Goal: Task Accomplishment & Management: Use online tool/utility

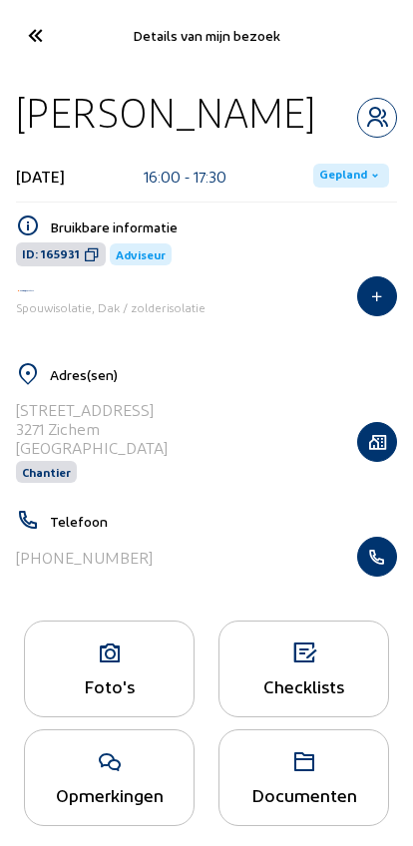
click at [31, 13] on cam-font-icon at bounding box center [34, 35] width 45 height 47
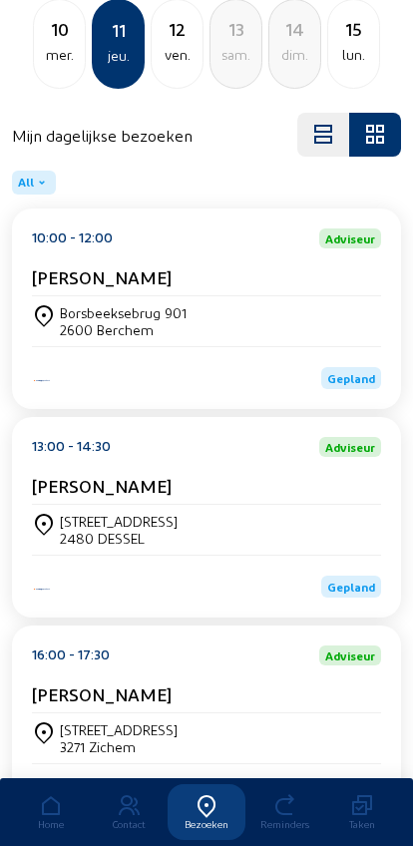
scroll to position [269, 0]
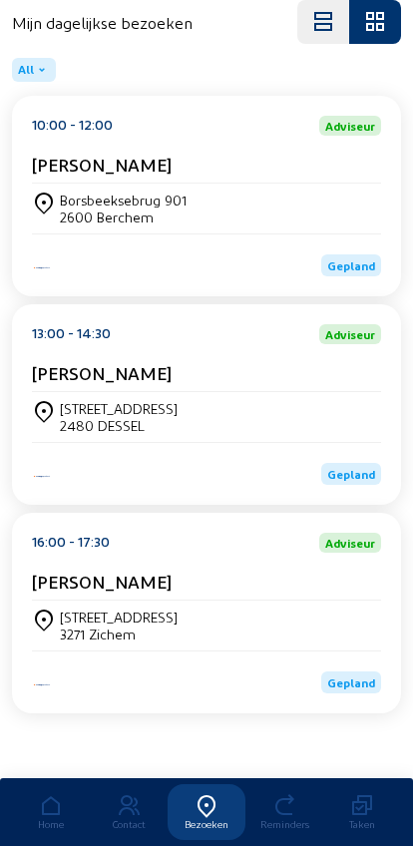
click at [192, 626] on div "[STREET_ADDRESS]" at bounding box center [206, 625] width 349 height 34
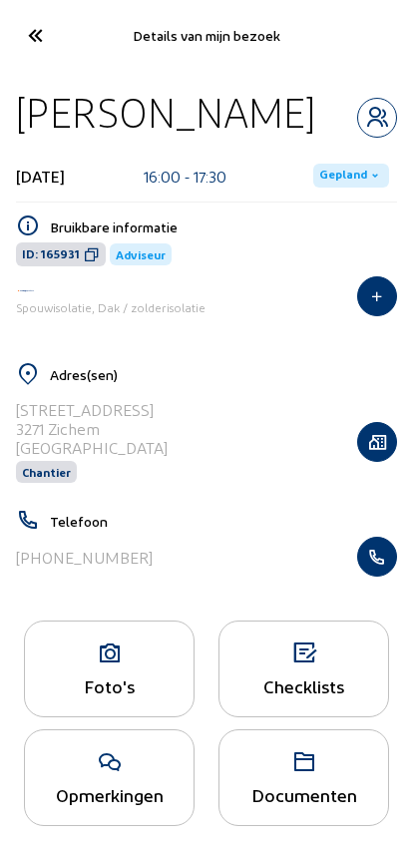
click at [129, 696] on div "Foto's" at bounding box center [109, 685] width 169 height 21
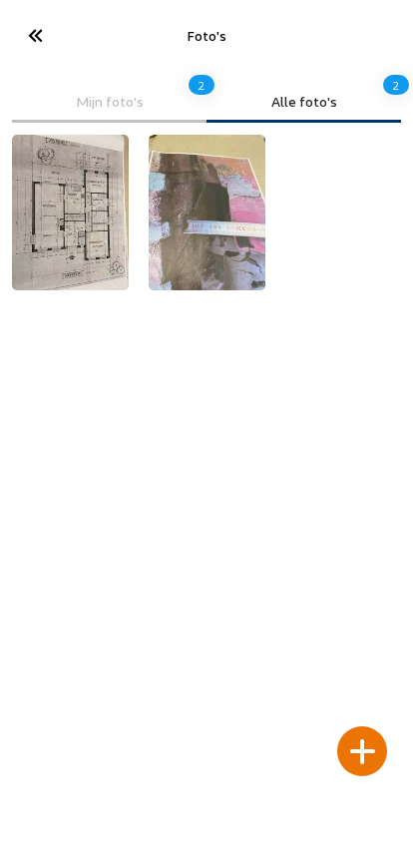
click at [363, 726] on div at bounding box center [362, 751] width 50 height 50
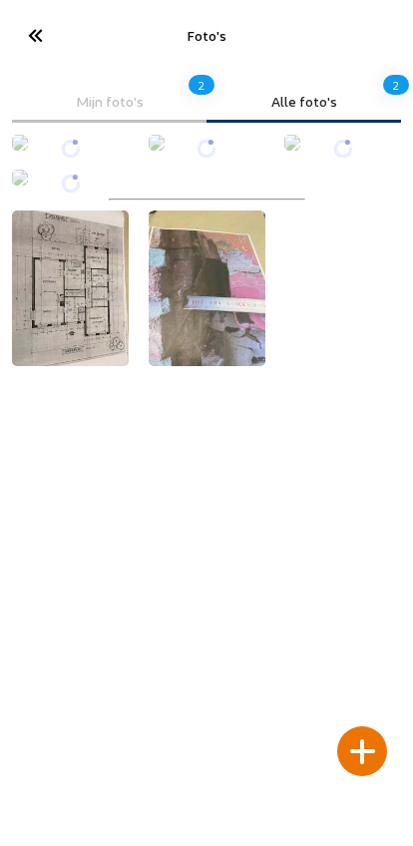
click at [39, 35] on icon at bounding box center [34, 35] width 33 height 35
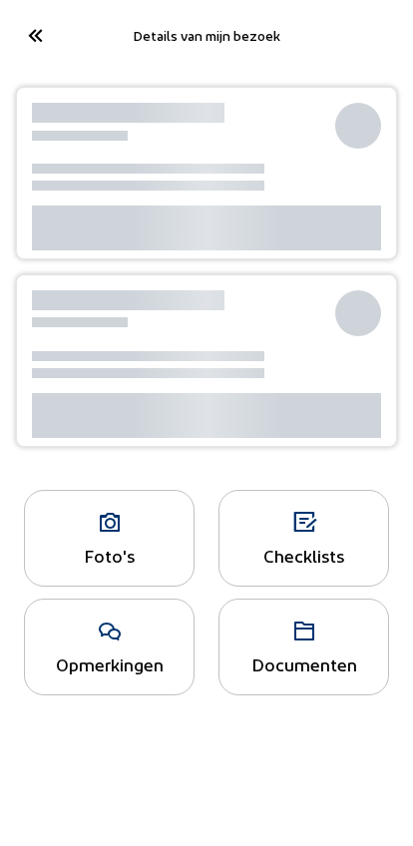
click at [102, 545] on div "Foto's" at bounding box center [109, 555] width 169 height 21
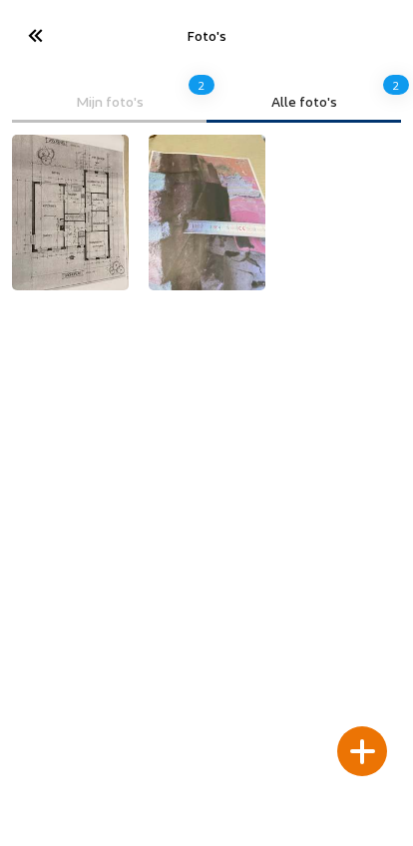
click at [359, 726] on div at bounding box center [362, 751] width 50 height 50
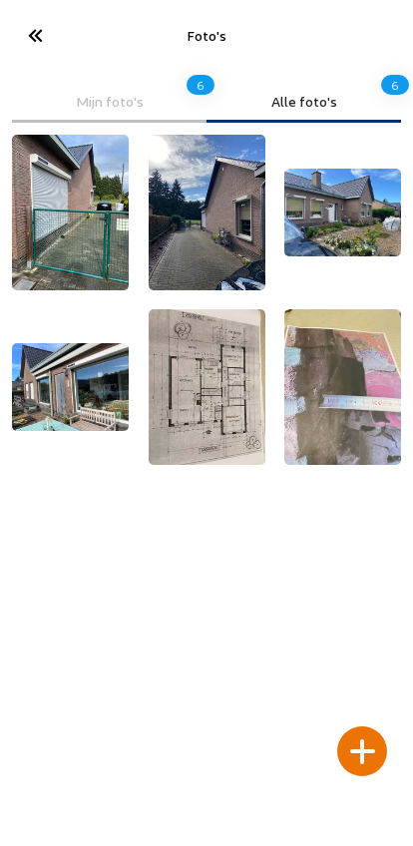
click at [40, 37] on icon at bounding box center [34, 35] width 33 height 35
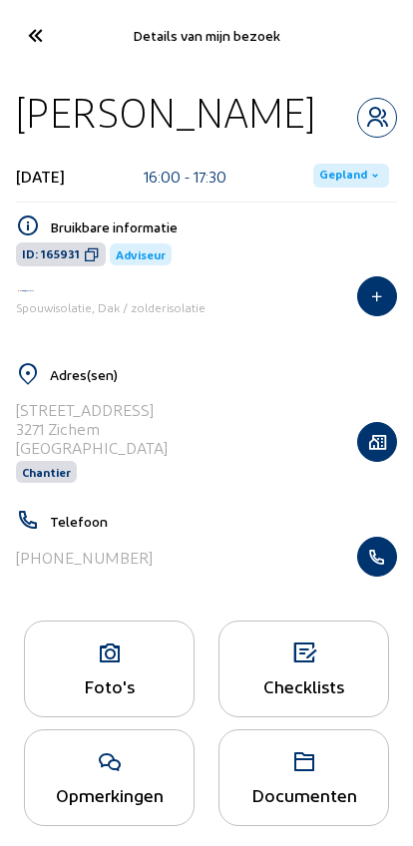
click at [33, 34] on icon at bounding box center [34, 35] width 33 height 35
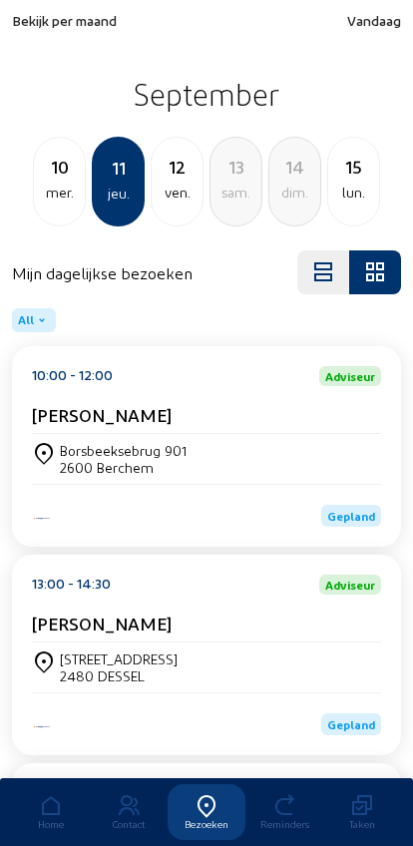
click at [56, 193] on div "mer." at bounding box center [59, 193] width 51 height 24
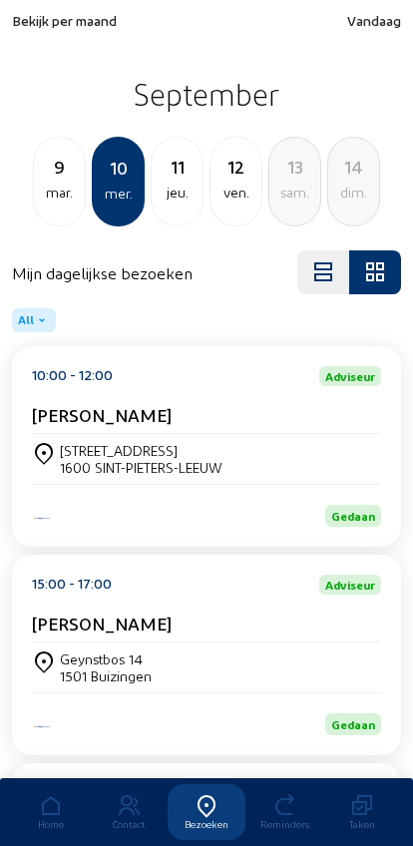
click at [51, 21] on span "Bekijk per maand" at bounding box center [64, 20] width 105 height 17
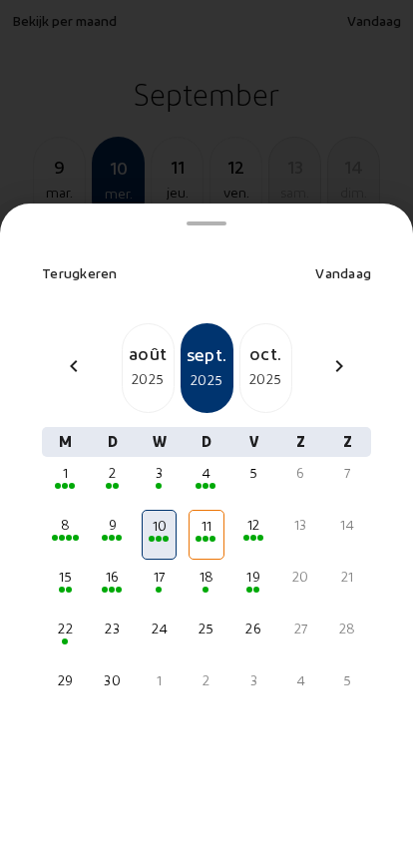
click at [70, 354] on mat-icon "chevron_left" at bounding box center [74, 366] width 24 height 24
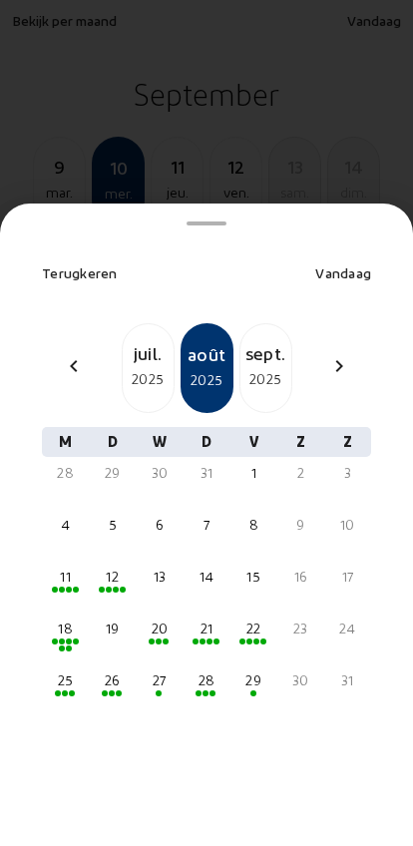
click at [145, 367] on div "2025" at bounding box center [148, 379] width 51 height 24
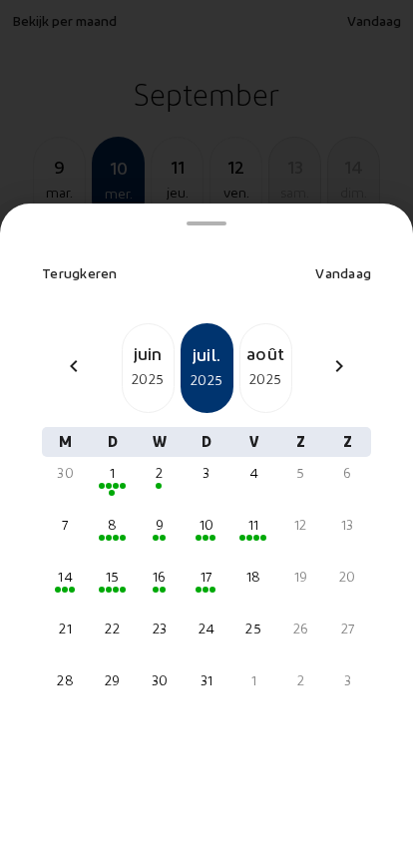
click at [108, 511] on div "8" at bounding box center [112, 535] width 35 height 50
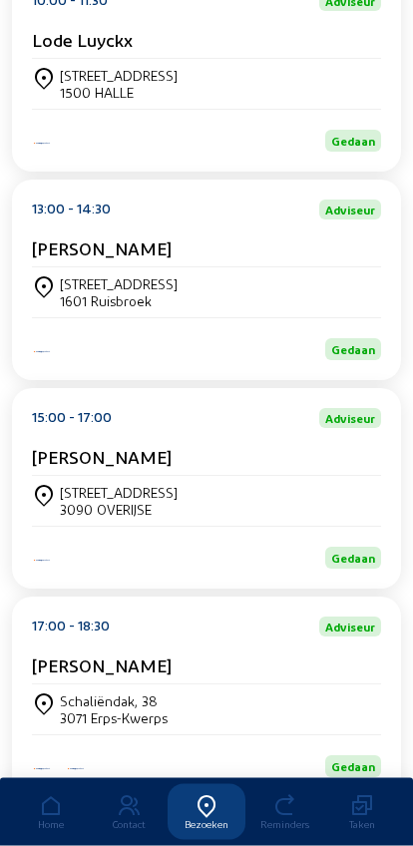
scroll to position [484, 0]
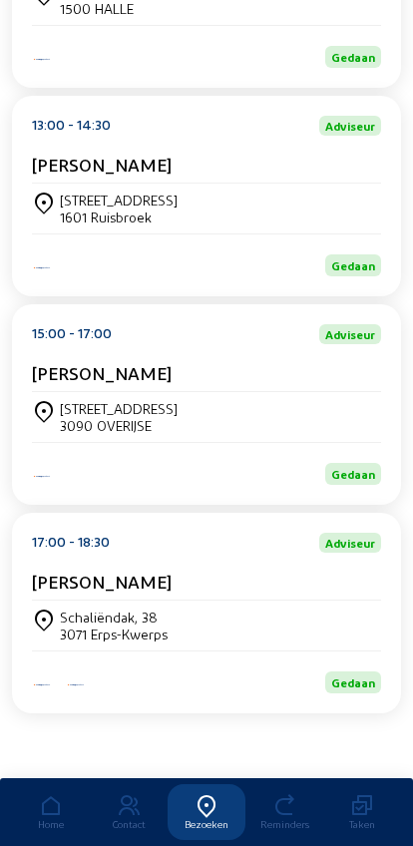
click at [80, 400] on div "[STREET_ADDRESS]" at bounding box center [119, 408] width 118 height 17
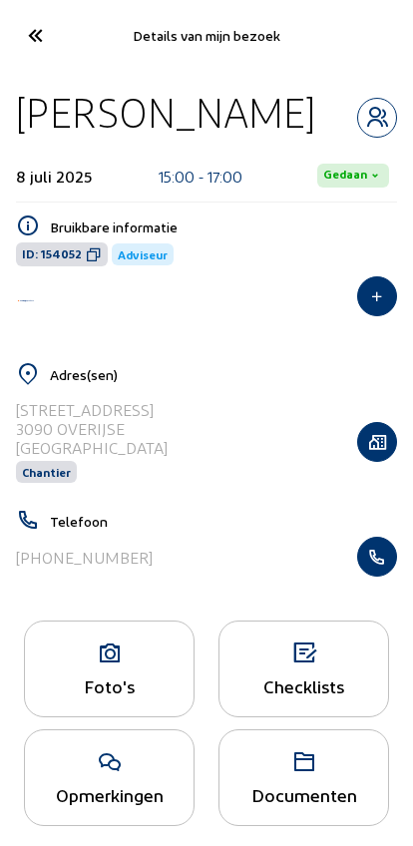
click at [87, 678] on div "Foto's" at bounding box center [109, 668] width 171 height 97
